Goal: Check status: Check status

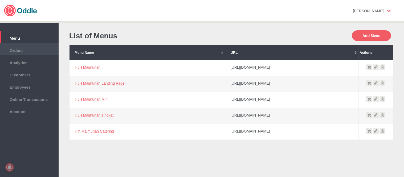
click at [19, 48] on span "Orders" at bounding box center [29, 50] width 53 height 6
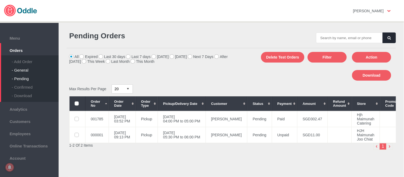
click at [26, 69] on div "- General" at bounding box center [35, 68] width 47 height 9
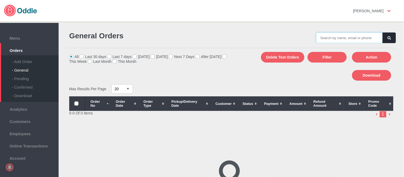
drag, startPoint x: 0, startPoint y: 0, endPoint x: 351, endPoint y: 35, distance: 352.5
click at [351, 35] on input "text" at bounding box center [349, 37] width 67 height 11
paste input "001785"
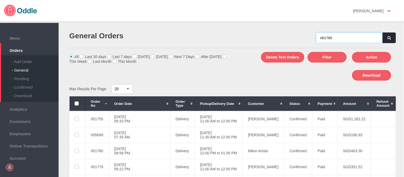
type input "001785"
click at [386, 38] on button "button" at bounding box center [389, 37] width 13 height 11
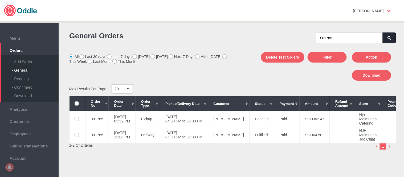
click at [390, 33] on button "button" at bounding box center [389, 37] width 13 height 11
click at [208, 113] on td "05 Sep 2025, Fri 12:00 PM to 01:00 PM" at bounding box center [184, 119] width 48 height 16
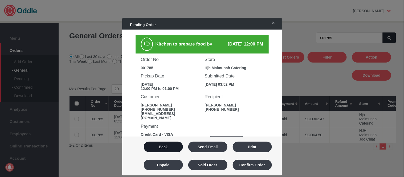
click at [162, 143] on button "Back" at bounding box center [163, 147] width 39 height 11
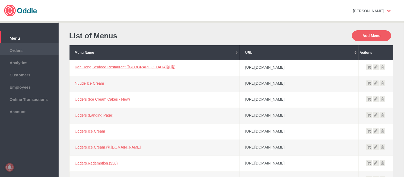
click at [21, 49] on span "Orders" at bounding box center [29, 50] width 53 height 6
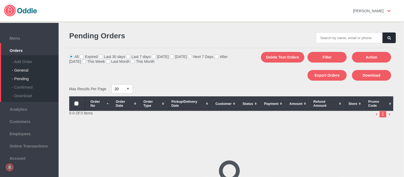
click at [25, 68] on div "- General" at bounding box center [35, 68] width 47 height 9
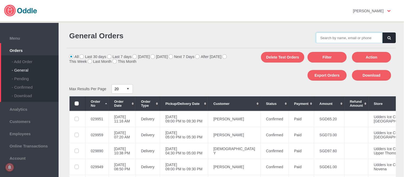
click at [352, 39] on input "text" at bounding box center [349, 37] width 67 height 11
paste input "029993"
type input "029993"
click at [390, 37] on button "button" at bounding box center [389, 37] width 13 height 11
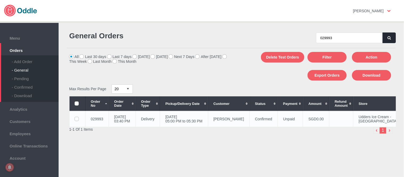
click at [223, 119] on td "[PERSON_NAME]" at bounding box center [229, 119] width 42 height 16
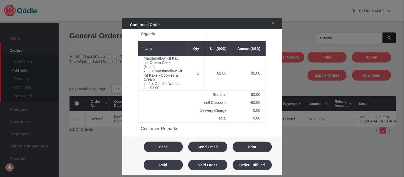
scroll to position [252, 0]
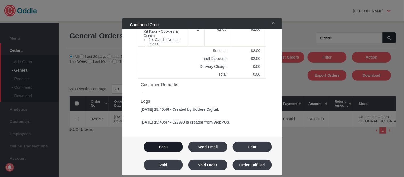
click at [164, 146] on button "Back" at bounding box center [163, 147] width 39 height 11
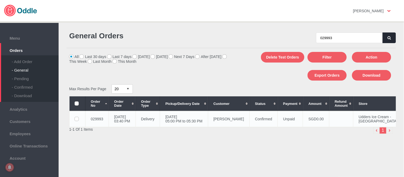
click at [261, 118] on td "Confirmed" at bounding box center [264, 119] width 28 height 16
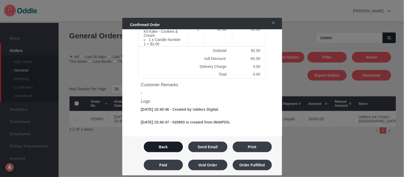
click at [169, 146] on button "Back" at bounding box center [163, 147] width 39 height 11
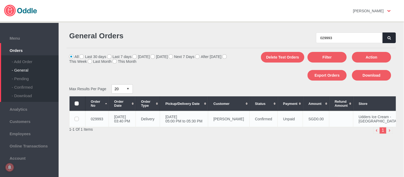
click at [254, 121] on td "Confirmed" at bounding box center [264, 119] width 28 height 16
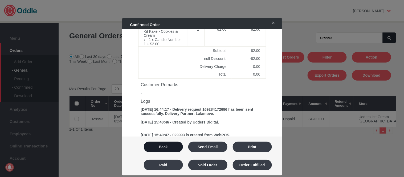
click at [168, 150] on button "Back" at bounding box center [163, 147] width 39 height 11
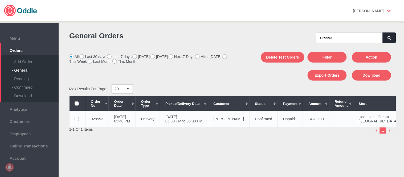
click at [227, 123] on td "[PERSON_NAME]" at bounding box center [229, 119] width 42 height 16
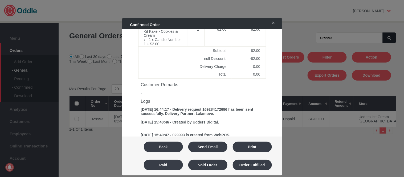
scroll to position [265, 0]
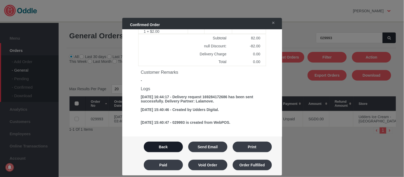
click at [168, 147] on button "Back" at bounding box center [163, 147] width 39 height 11
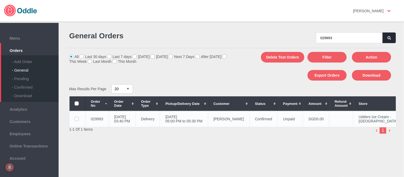
click at [233, 119] on td "[PERSON_NAME]" at bounding box center [229, 119] width 42 height 16
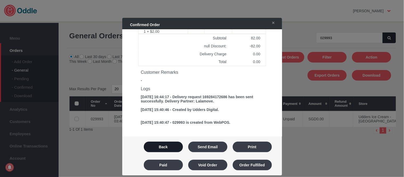
click at [169, 147] on button "Back" at bounding box center [163, 147] width 39 height 11
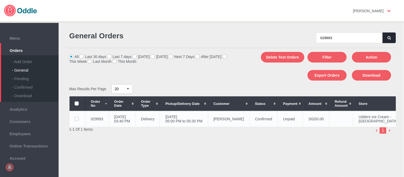
click at [208, 121] on td "[DATE] 05:00 PM to 05:30 PM" at bounding box center [184, 119] width 48 height 16
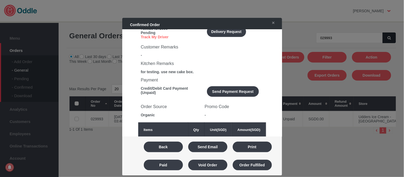
scroll to position [117, 0]
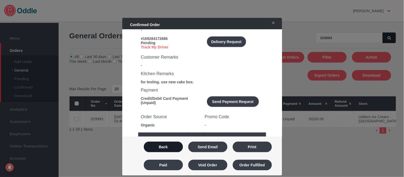
click at [167, 147] on button "Back" at bounding box center [163, 147] width 39 height 11
